Goal: Complete application form

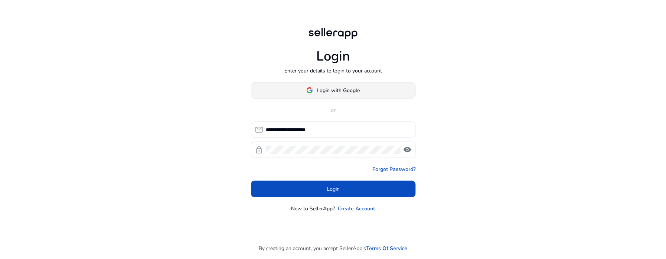
click at [327, 88] on span "Login with Google" at bounding box center [338, 91] width 43 height 8
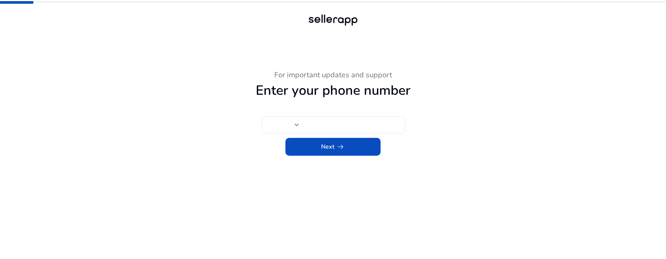
type input "***"
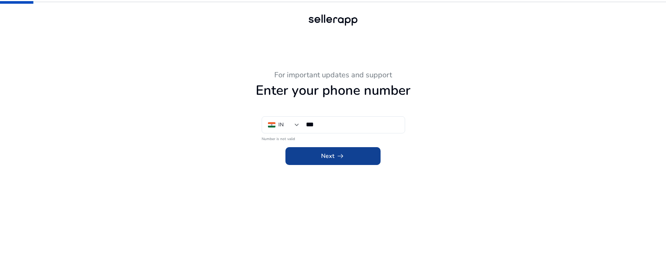
click at [326, 153] on span "Next arrow_right_alt" at bounding box center [333, 156] width 24 height 9
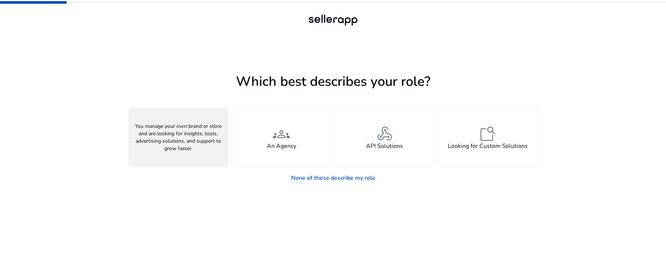
click at [196, 147] on div "person A Seller" at bounding box center [178, 137] width 99 height 59
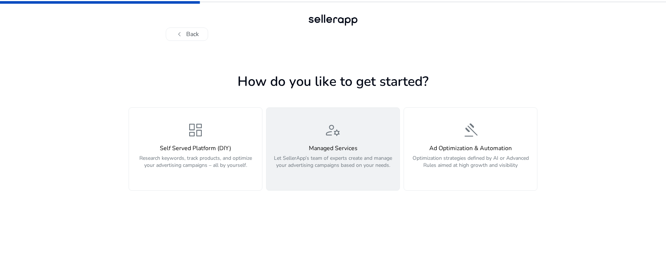
click at [308, 139] on div "manage_accounts Managed Services Let SellerApp’s team of experts create and man…" at bounding box center [333, 149] width 124 height 56
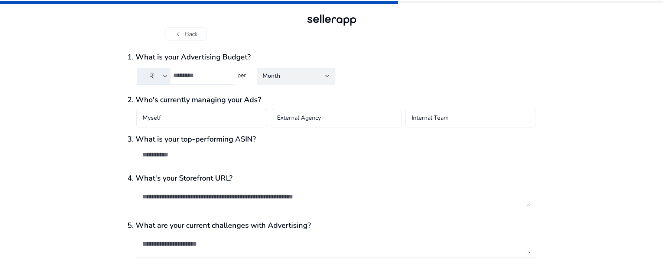
type input "*"
click at [224, 74] on input "*" at bounding box center [200, 75] width 55 height 8
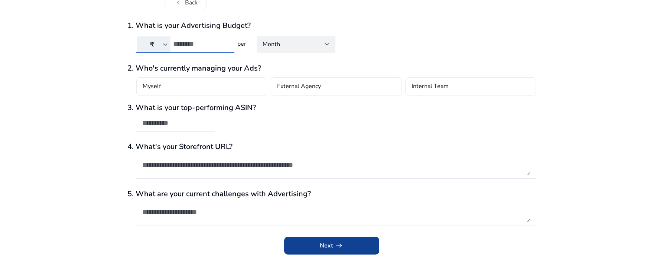
click at [305, 197] on span "submit" at bounding box center [331, 246] width 95 height 18
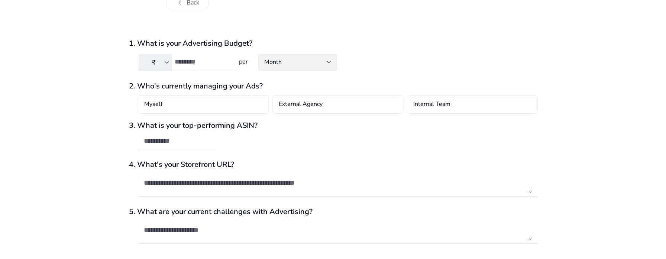
scroll to position [0, 0]
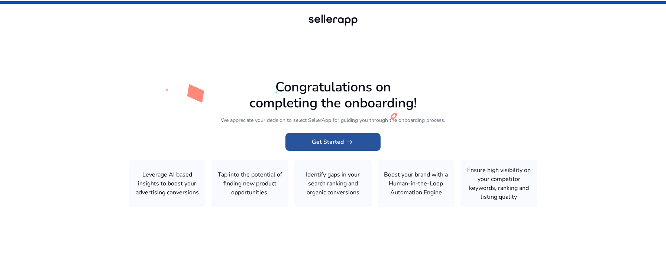
click at [309, 140] on span at bounding box center [332, 142] width 95 height 18
